Goal: Transaction & Acquisition: Book appointment/travel/reservation

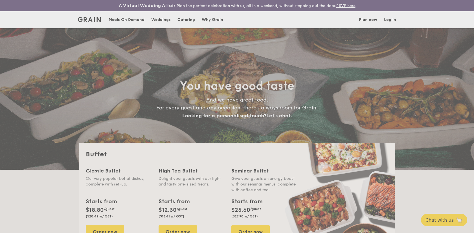
select select
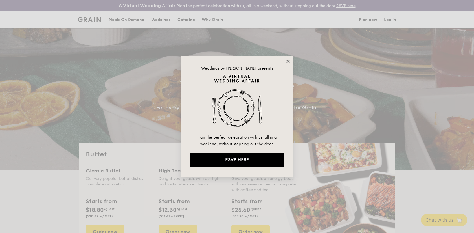
click at [288, 60] on icon at bounding box center [288, 61] width 5 height 5
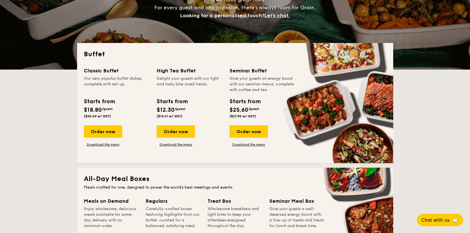
scroll to position [100, 0]
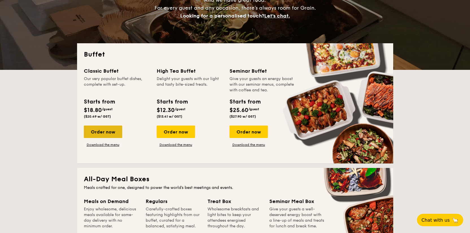
click at [109, 132] on div "Order now" at bounding box center [103, 131] width 38 height 12
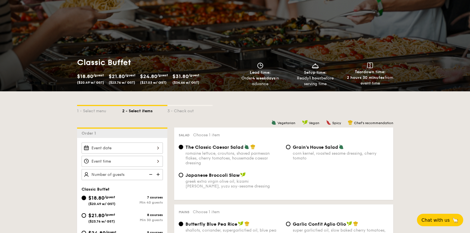
scroll to position [45, 0]
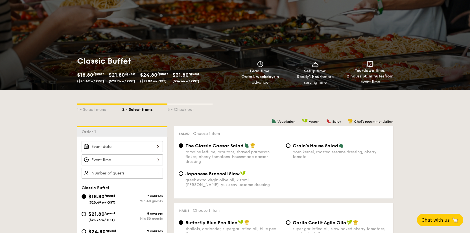
click at [142, 144] on div at bounding box center [122, 146] width 81 height 11
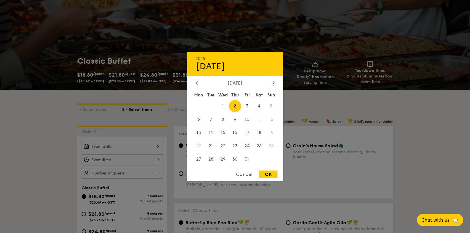
click at [276, 85] on div "[DATE]" at bounding box center [235, 82] width 96 height 5
click at [273, 82] on icon at bounding box center [274, 82] width 2 height 4
click at [265, 139] on div "Mon Tue Wed Thu Fri Sat Sun 1 2 3 4 5 6 7 8 9 10 11 12 13 14 15 16 17 18 19 20 …" at bounding box center [235, 128] width 96 height 76
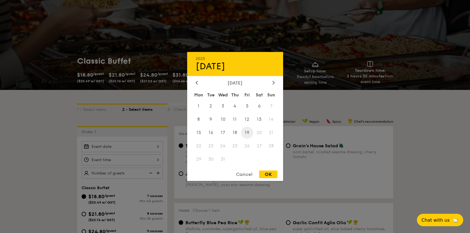
click at [249, 134] on span "19" at bounding box center [247, 133] width 12 height 12
click at [267, 175] on div "OK" at bounding box center [268, 174] width 18 height 8
type input "[DATE]"
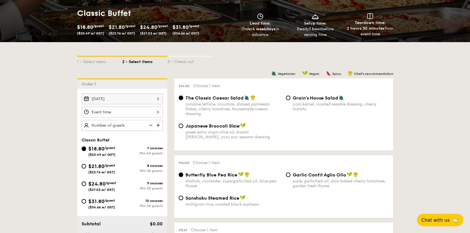
scroll to position [93, 0]
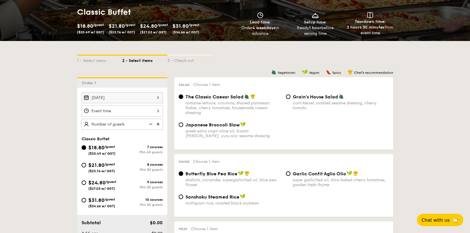
click at [91, 168] on span "$21.80" at bounding box center [96, 165] width 16 height 6
click at [86, 167] on input "$21.80 /guest ($23.76 w/ GST) 8 courses Min 30 guests" at bounding box center [84, 165] width 5 height 5
radio input "true"
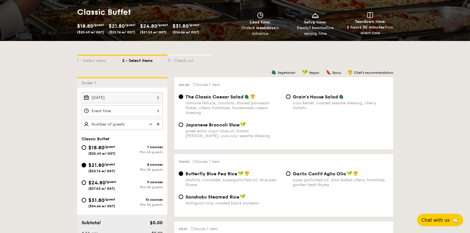
radio input "true"
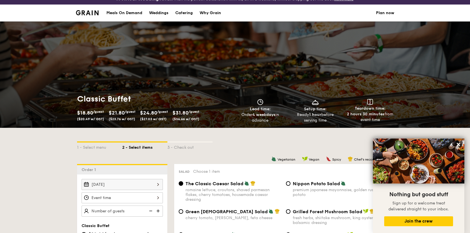
scroll to position [0, 0]
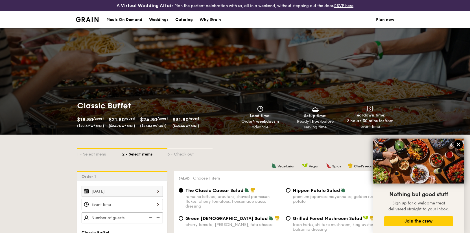
click at [459, 145] on icon at bounding box center [458, 144] width 3 height 3
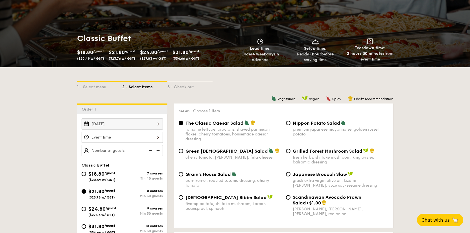
scroll to position [67, 0]
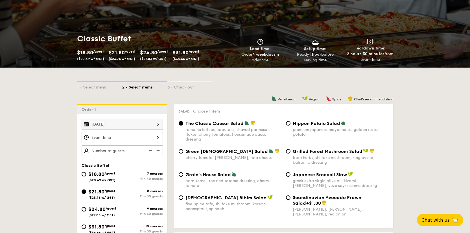
click at [127, 124] on div "[DATE]" at bounding box center [122, 124] width 81 height 11
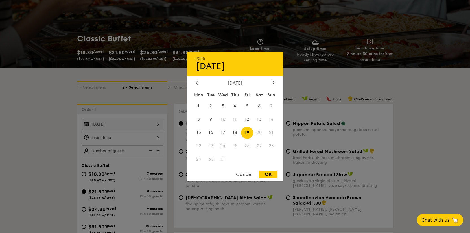
click at [259, 132] on span "20" at bounding box center [259, 133] width 12 height 12
click at [41, 107] on div at bounding box center [235, 116] width 470 height 233
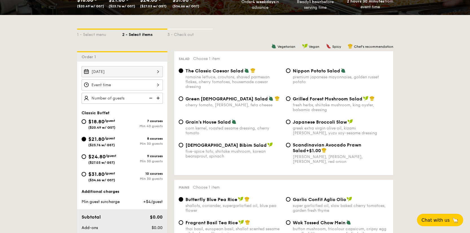
scroll to position [120, 0]
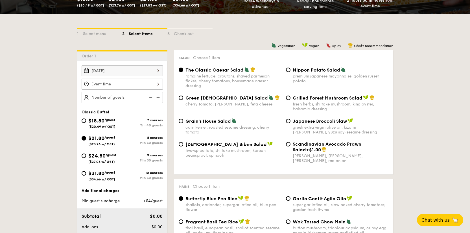
click at [147, 86] on div at bounding box center [122, 84] width 81 height 11
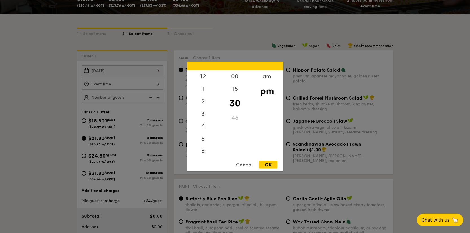
scroll to position [25, 0]
click at [205, 152] on div "8" at bounding box center [203, 155] width 32 height 12
click at [268, 78] on div "am" at bounding box center [267, 78] width 32 height 16
click at [202, 139] on div "10" at bounding box center [203, 140] width 32 height 16
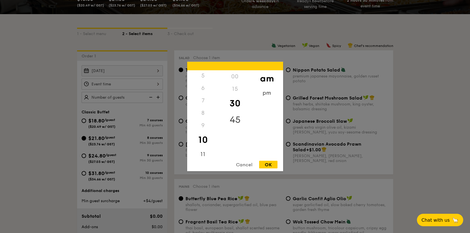
click at [237, 118] on div "45" at bounding box center [235, 120] width 32 height 16
click at [268, 165] on div "OK" at bounding box center [268, 165] width 18 height 8
type input "10:45AM"
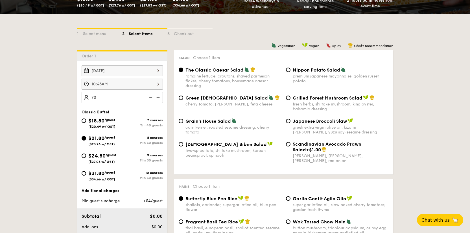
type input "70 guests"
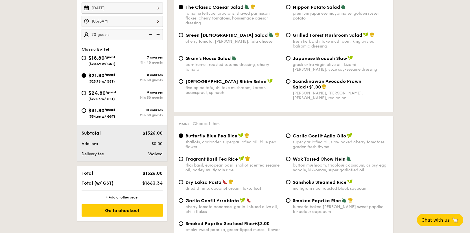
scroll to position [184, 0]
